Goal: Transaction & Acquisition: Purchase product/service

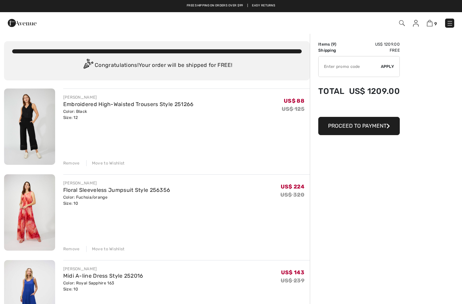
click at [70, 159] on div "Remove Move to Wishlist" at bounding box center [186, 162] width 246 height 7
click at [71, 164] on div "Remove" at bounding box center [71, 163] width 17 height 6
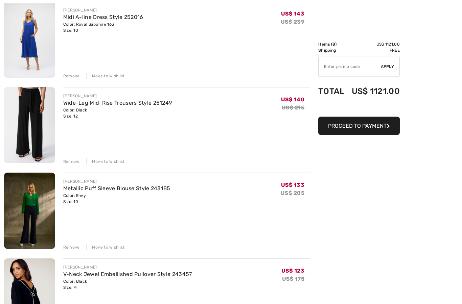
scroll to position [173, 0]
click at [74, 247] on div "Remove" at bounding box center [71, 247] width 17 height 6
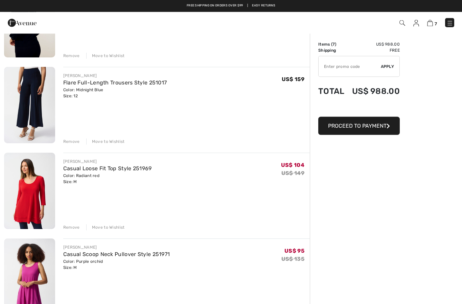
scroll to position [364, 0]
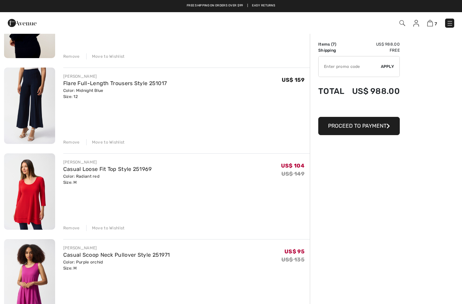
click at [67, 144] on div "Remove" at bounding box center [71, 142] width 17 height 6
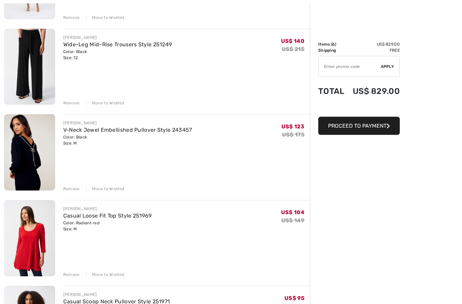
scroll to position [231, 0]
click at [72, 191] on div "Remove" at bounding box center [71, 189] width 17 height 6
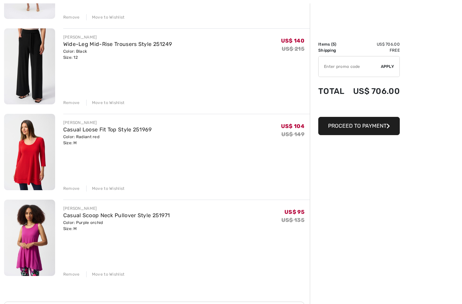
click at [72, 191] on div "Remove" at bounding box center [71, 188] width 17 height 6
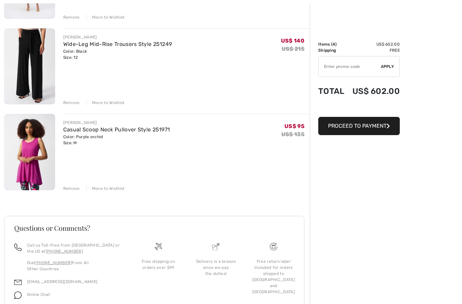
click at [70, 188] on div "Remove" at bounding box center [71, 188] width 17 height 6
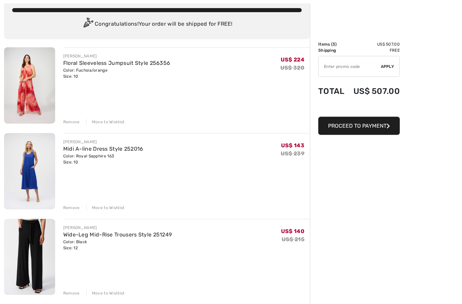
scroll to position [41, 0]
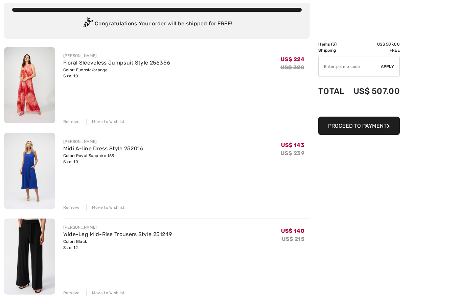
click at [71, 208] on div "Remove" at bounding box center [71, 208] width 17 height 6
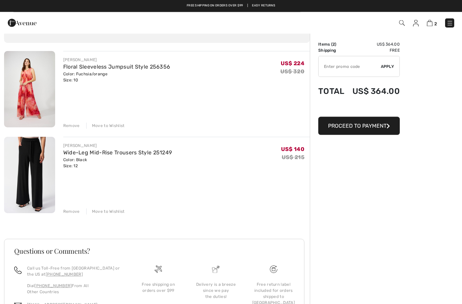
scroll to position [0, 0]
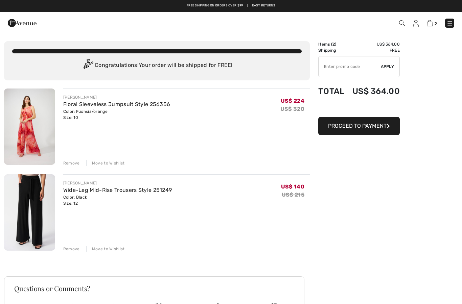
click at [450, 20] on img at bounding box center [449, 23] width 7 height 7
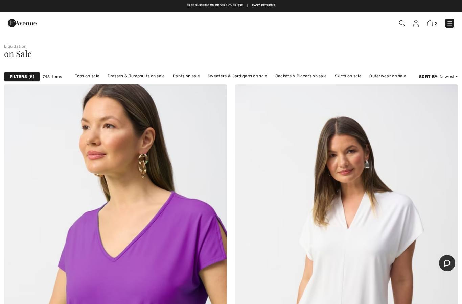
click at [449, 22] on img at bounding box center [449, 23] width 7 height 7
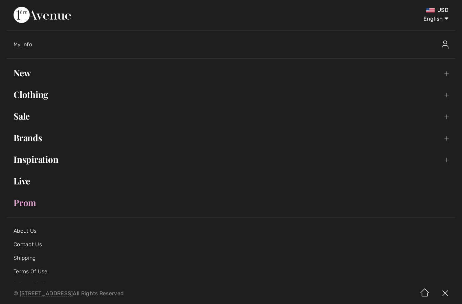
click at [25, 116] on link "Sale Toggle submenu" at bounding box center [231, 116] width 448 height 15
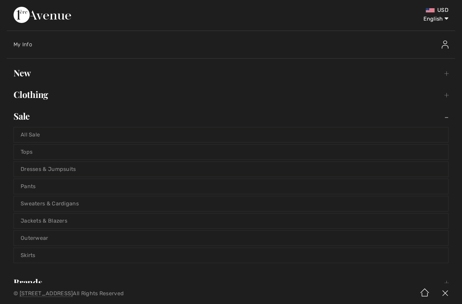
click at [38, 154] on link "Tops" at bounding box center [231, 152] width 434 height 15
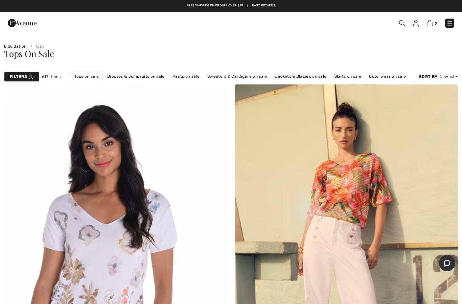
click at [450, 71] on div "Filters 1 617 items Tops on sale Dresses & Jumpsuits on sale Pants on sale Swea…" at bounding box center [231, 77] width 462 height 16
click at [438, 110] on link "Discount: High to Low" at bounding box center [430, 105] width 44 height 10
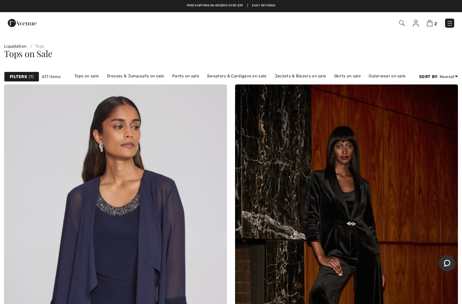
click at [27, 80] on div "Filters 1" at bounding box center [21, 77] width 35 height 10
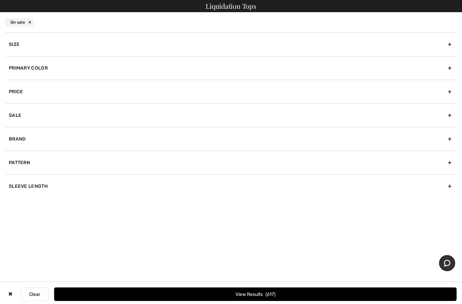
click at [18, 46] on div "Size" at bounding box center [230, 44] width 451 height 24
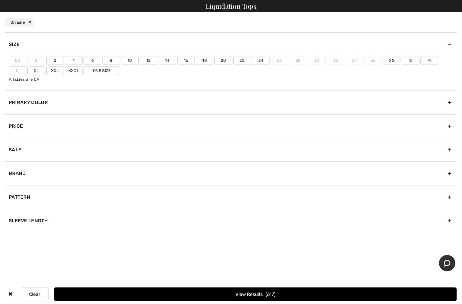
click at [131, 61] on label "10" at bounding box center [130, 60] width 18 height 9
click at [0, 0] on input"] "10" at bounding box center [0, 0] width 0 height 0
click at [427, 60] on label "M" at bounding box center [429, 60] width 18 height 9
click at [0, 0] on input"] "M" at bounding box center [0, 0] width 0 height 0
click at [86, 71] on label "One Size" at bounding box center [101, 70] width 36 height 9
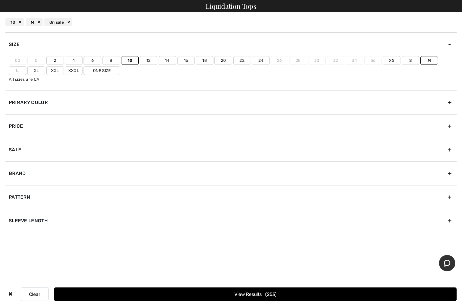
click at [0, 0] on input"] "One Size" at bounding box center [0, 0] width 0 height 0
click at [199, 21] on div "10 M One Size On sale" at bounding box center [231, 22] width 462 height 20
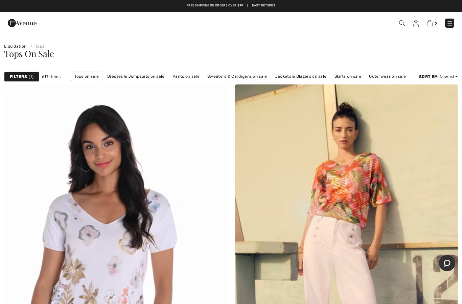
click at [440, 109] on link "Discount: High to Low" at bounding box center [430, 105] width 44 height 10
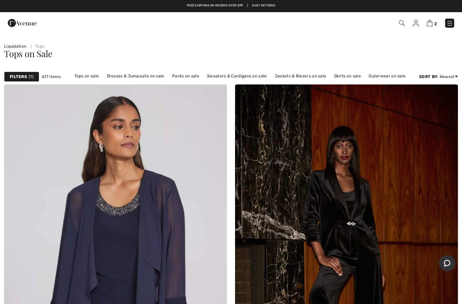
click at [28, 78] on div "Filters 1" at bounding box center [21, 77] width 35 height 10
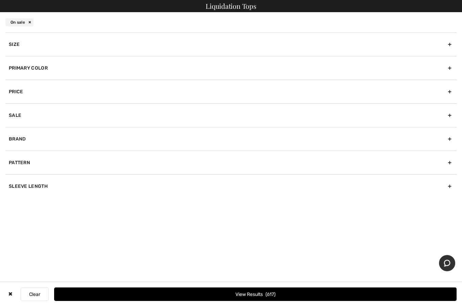
click at [448, 45] on div "Size" at bounding box center [230, 44] width 451 height 24
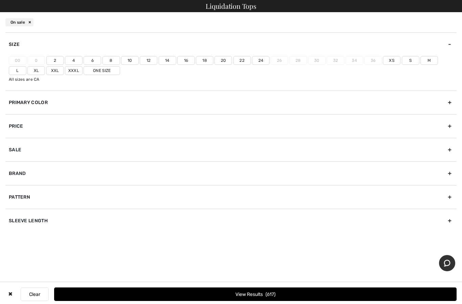
click at [133, 59] on label "10" at bounding box center [130, 60] width 18 height 9
click at [0, 0] on input"] "10" at bounding box center [0, 0] width 0 height 0
click at [148, 62] on label "12" at bounding box center [149, 60] width 18 height 9
click at [0, 0] on input"] "12" at bounding box center [0, 0] width 0 height 0
click at [433, 60] on label "M" at bounding box center [429, 60] width 18 height 9
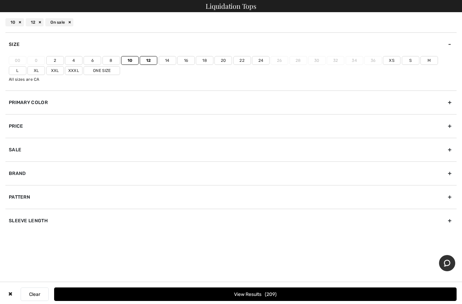
click at [0, 0] on input"] "M" at bounding box center [0, 0] width 0 height 0
click at [86, 72] on label "One Size" at bounding box center [101, 70] width 36 height 9
click at [0, 0] on input"] "One Size" at bounding box center [0, 0] width 0 height 0
click at [26, 66] on label "L" at bounding box center [18, 70] width 18 height 9
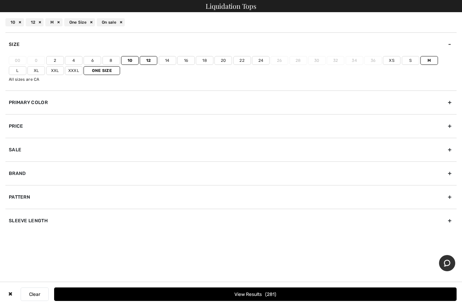
click at [0, 0] on input"] "L" at bounding box center [0, 0] width 0 height 0
click at [269, 297] on span "289" at bounding box center [271, 295] width 12 height 6
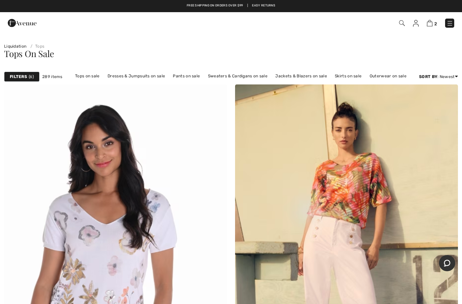
click at [434, 108] on link "Discount: High to Low" at bounding box center [430, 105] width 44 height 10
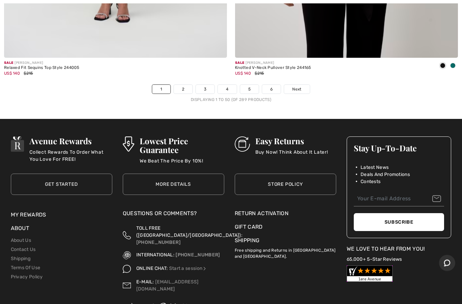
scroll to position [9306, 0]
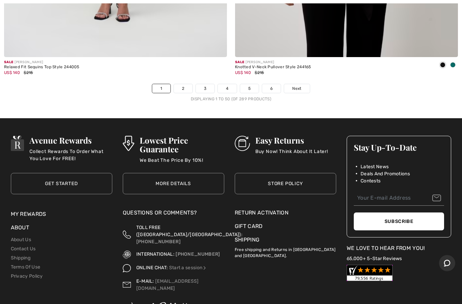
click at [299, 85] on span "Next" at bounding box center [296, 88] width 9 height 6
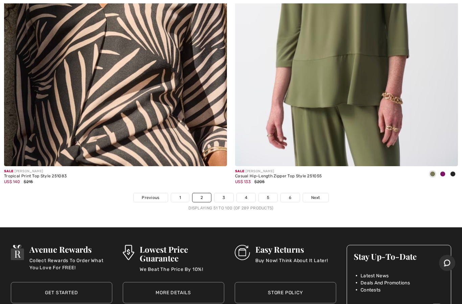
scroll to position [9189, 0]
click at [318, 195] on link "Next" at bounding box center [315, 197] width 25 height 9
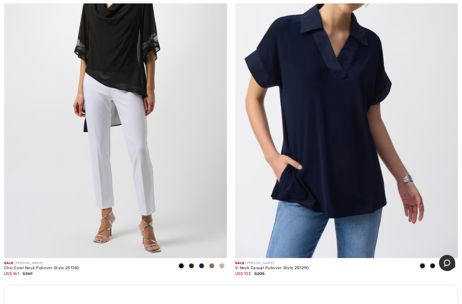
scroll to position [6435, 0]
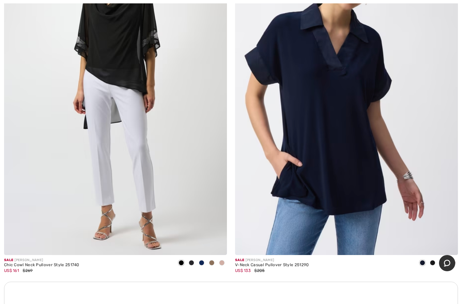
click at [123, 79] on img at bounding box center [115, 88] width 223 height 334
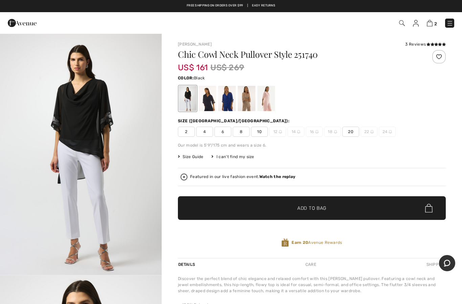
click at [210, 103] on div at bounding box center [207, 98] width 18 height 25
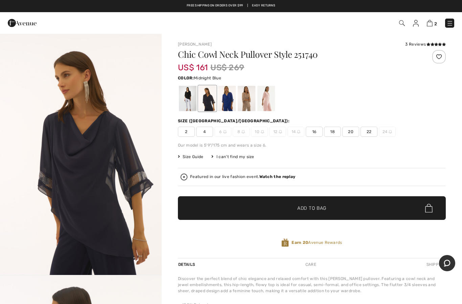
click at [229, 98] on div at bounding box center [227, 98] width 18 height 25
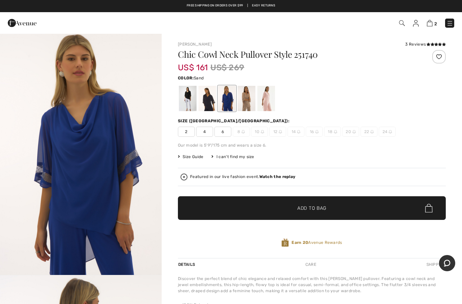
click at [248, 97] on div at bounding box center [247, 98] width 18 height 25
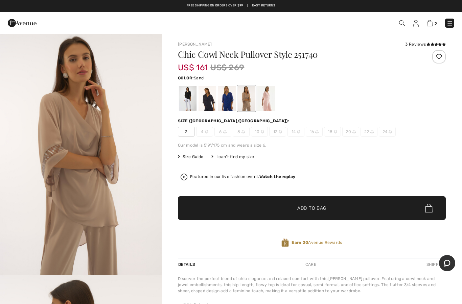
click at [272, 97] on div at bounding box center [266, 98] width 18 height 25
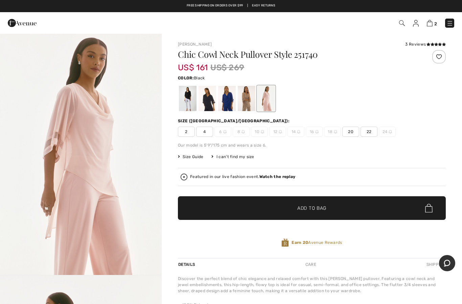
click at [186, 98] on div at bounding box center [188, 98] width 18 height 25
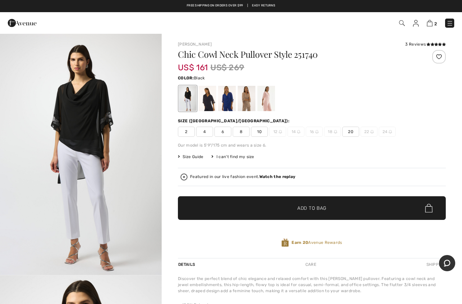
click at [261, 131] on span "10" at bounding box center [259, 132] width 17 height 10
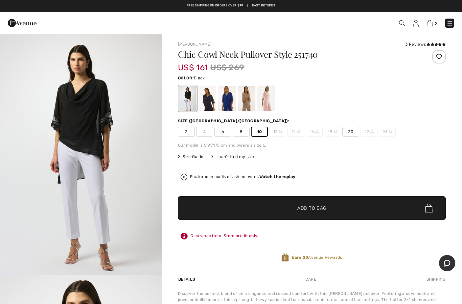
click at [323, 211] on span "Add to Bag" at bounding box center [311, 208] width 29 height 7
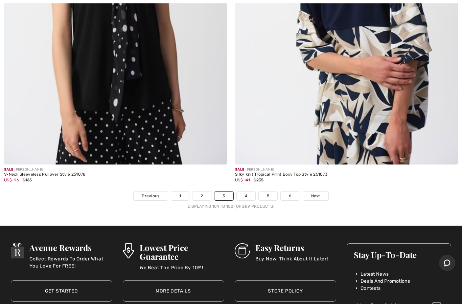
scroll to position [9190, 0]
click at [316, 193] on span "Next" at bounding box center [315, 196] width 9 height 6
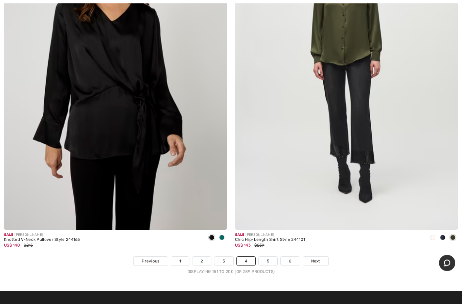
scroll to position [9125, 0]
click at [319, 258] on span "Next" at bounding box center [315, 261] width 9 height 6
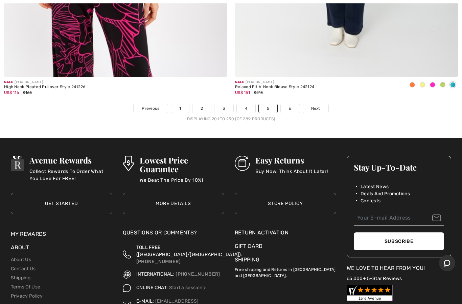
scroll to position [9317, 0]
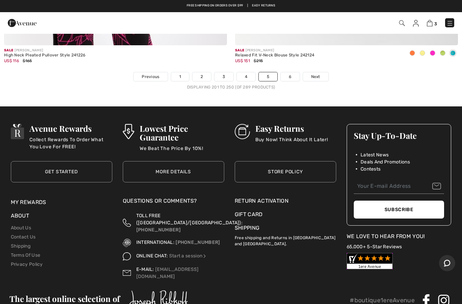
click at [314, 72] on link "Next" at bounding box center [315, 76] width 25 height 9
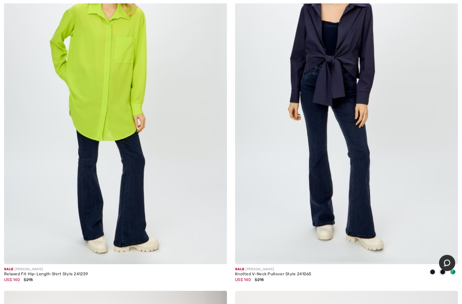
scroll to position [2749, 0]
click at [122, 184] on img at bounding box center [115, 97] width 223 height 334
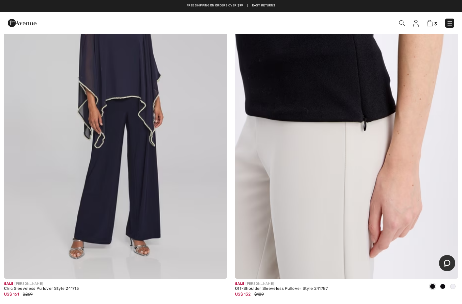
scroll to position [3815, 0]
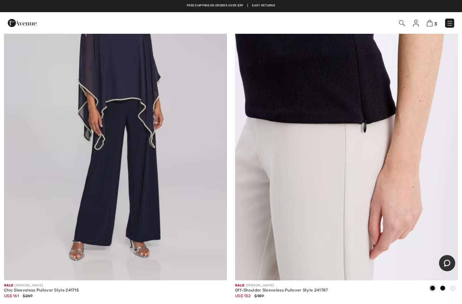
click at [323, 112] on img at bounding box center [346, 113] width 223 height 334
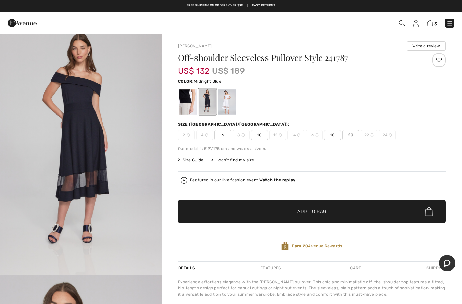
click at [189, 101] on div at bounding box center [188, 101] width 18 height 25
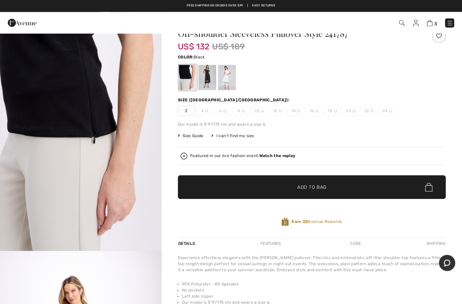
scroll to position [24, 0]
click at [212, 73] on div at bounding box center [207, 77] width 18 height 25
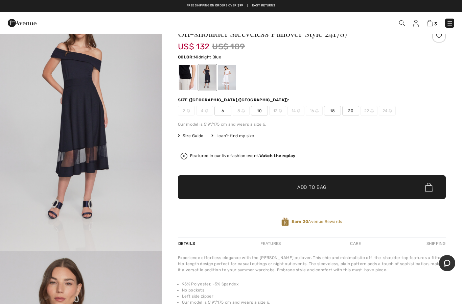
click at [185, 78] on div at bounding box center [188, 77] width 18 height 25
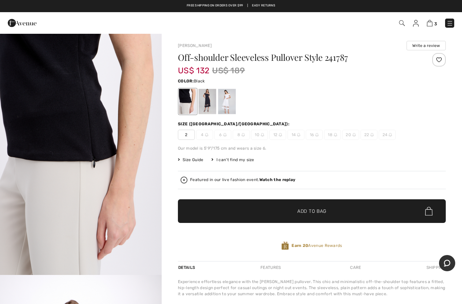
scroll to position [0, 0]
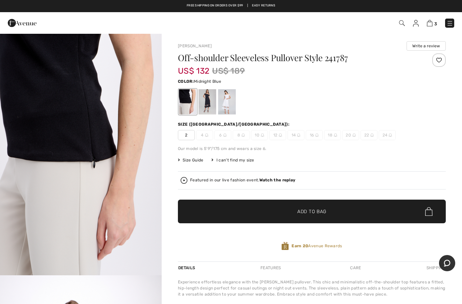
click at [209, 99] on div at bounding box center [207, 101] width 18 height 25
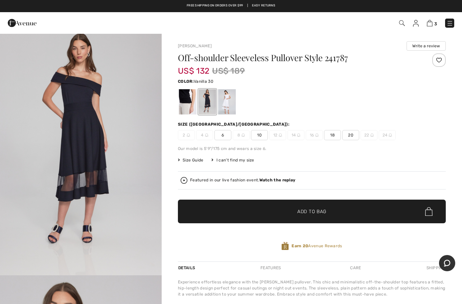
click at [230, 98] on div at bounding box center [227, 101] width 18 height 25
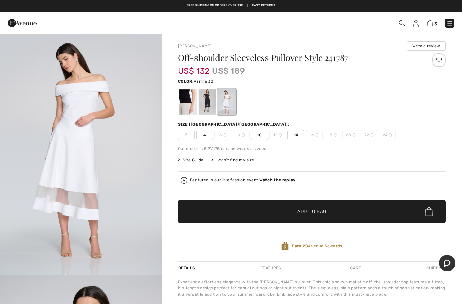
click at [207, 103] on div at bounding box center [207, 101] width 18 height 25
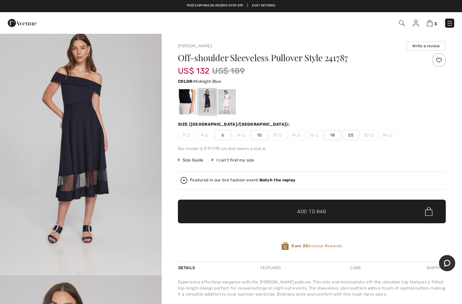
click at [264, 136] on span "10" at bounding box center [259, 135] width 17 height 10
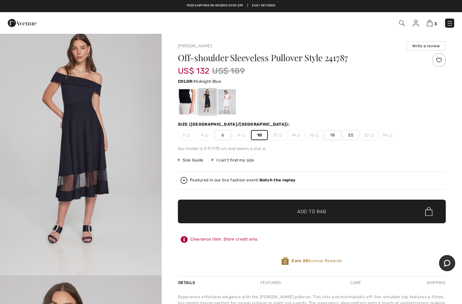
click at [311, 211] on span "Add to Bag" at bounding box center [311, 211] width 29 height 7
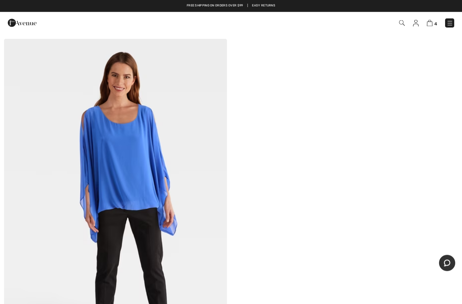
scroll to position [7102, 0]
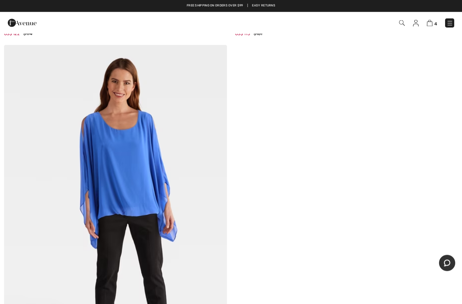
click at [431, 25] on img at bounding box center [429, 23] width 6 height 6
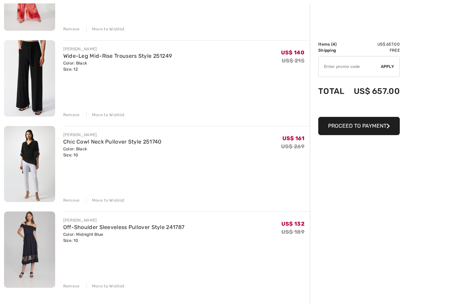
scroll to position [122, 0]
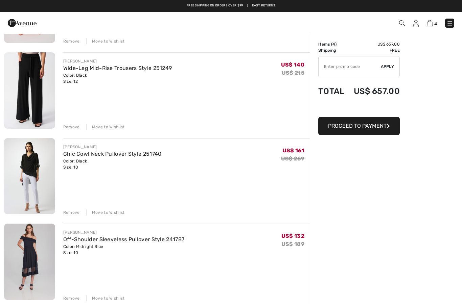
click at [73, 298] on div "Remove" at bounding box center [71, 298] width 17 height 6
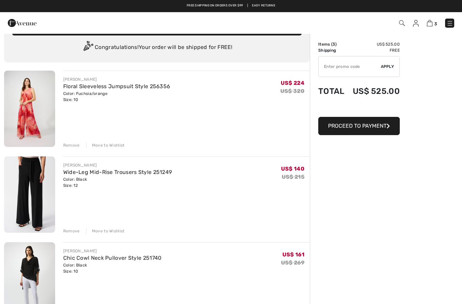
scroll to position [0, 0]
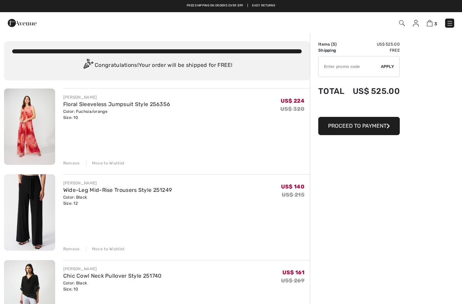
click at [31, 119] on img at bounding box center [29, 127] width 51 height 76
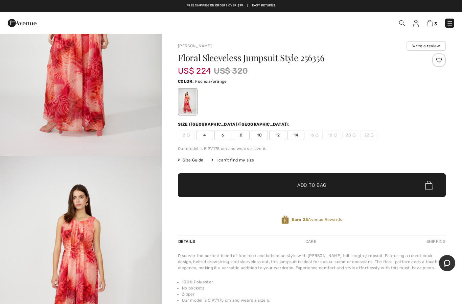
click at [432, 24] on img at bounding box center [429, 23] width 6 height 6
